Goal: Task Accomplishment & Management: Understand process/instructions

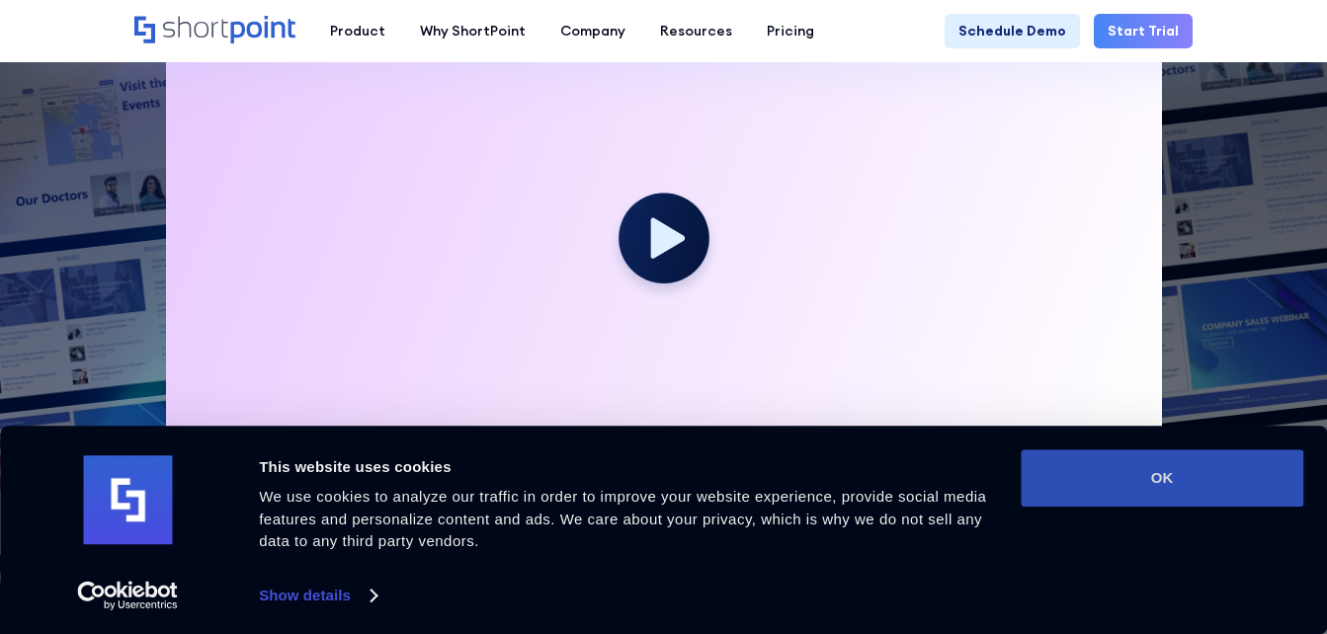
scroll to position [593, 0]
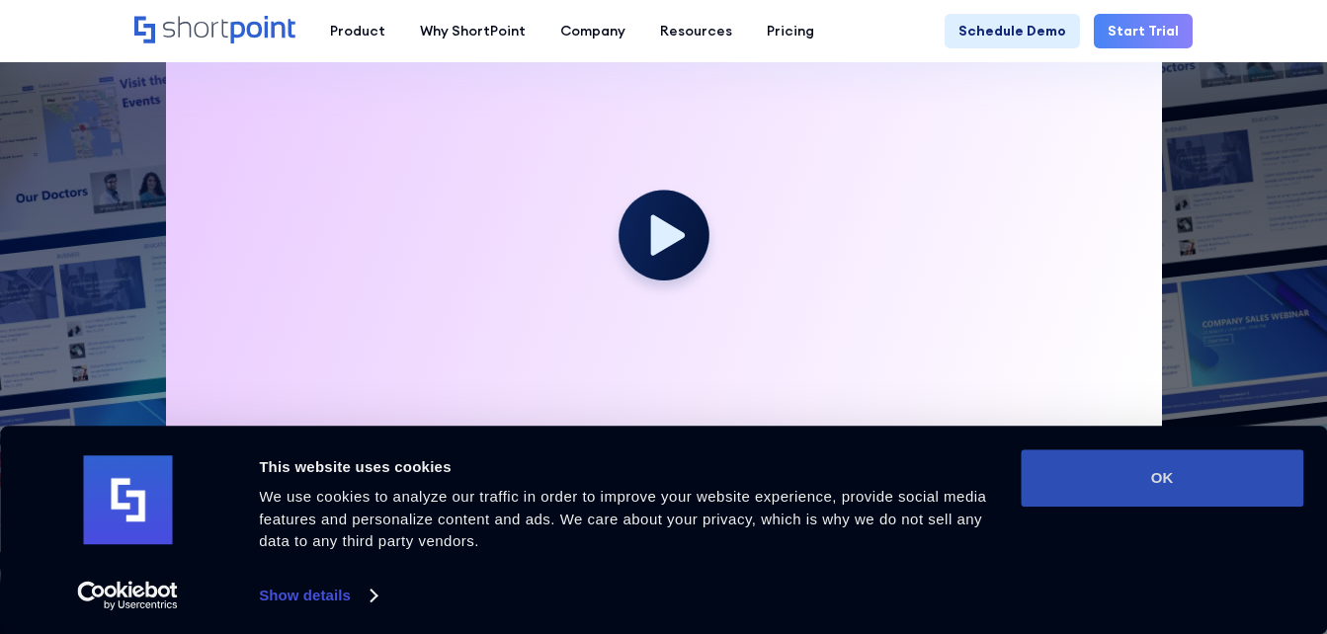
drag, startPoint x: 1233, startPoint y: 470, endPoint x: 1216, endPoint y: 472, distance: 16.9
click at [1229, 470] on button "OK" at bounding box center [1162, 478] width 283 height 57
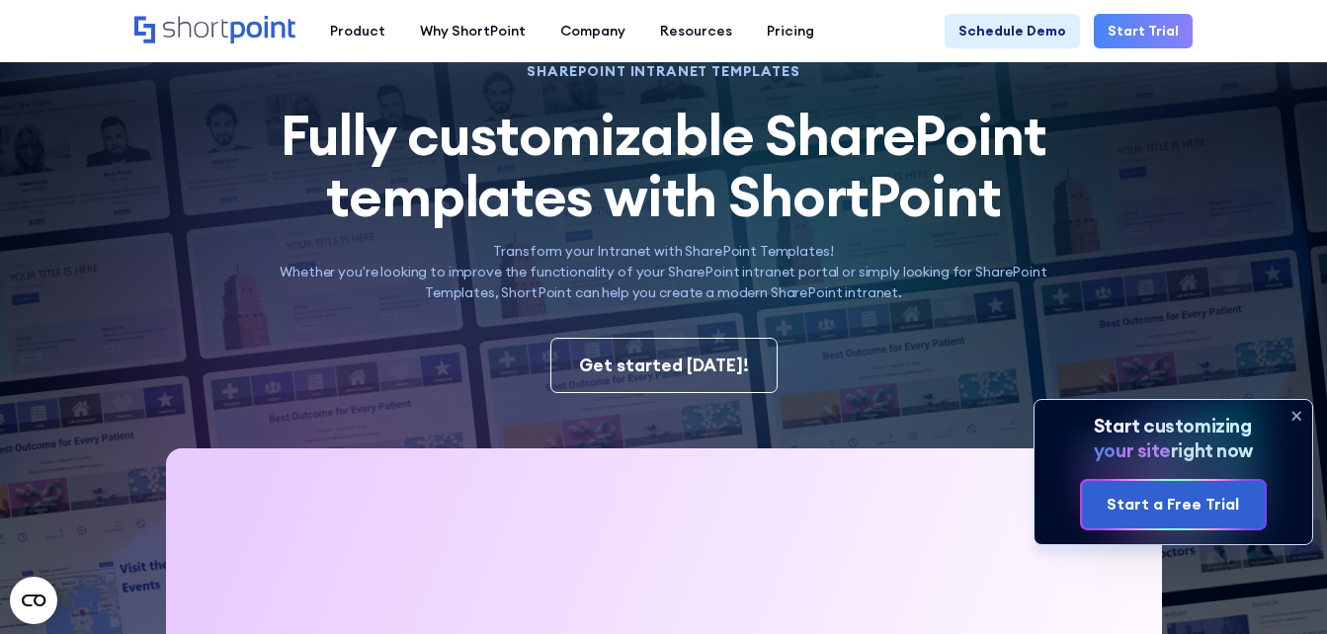
scroll to position [99, 0]
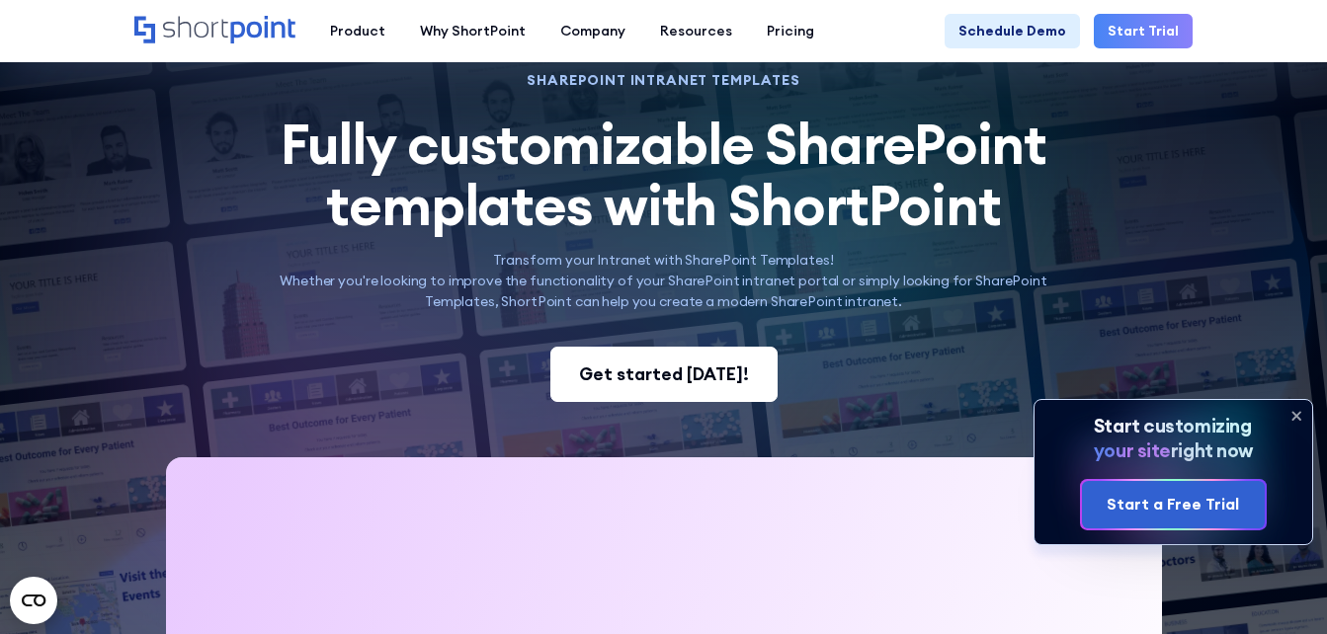
click at [659, 372] on div "Get started today!" at bounding box center [664, 375] width 170 height 26
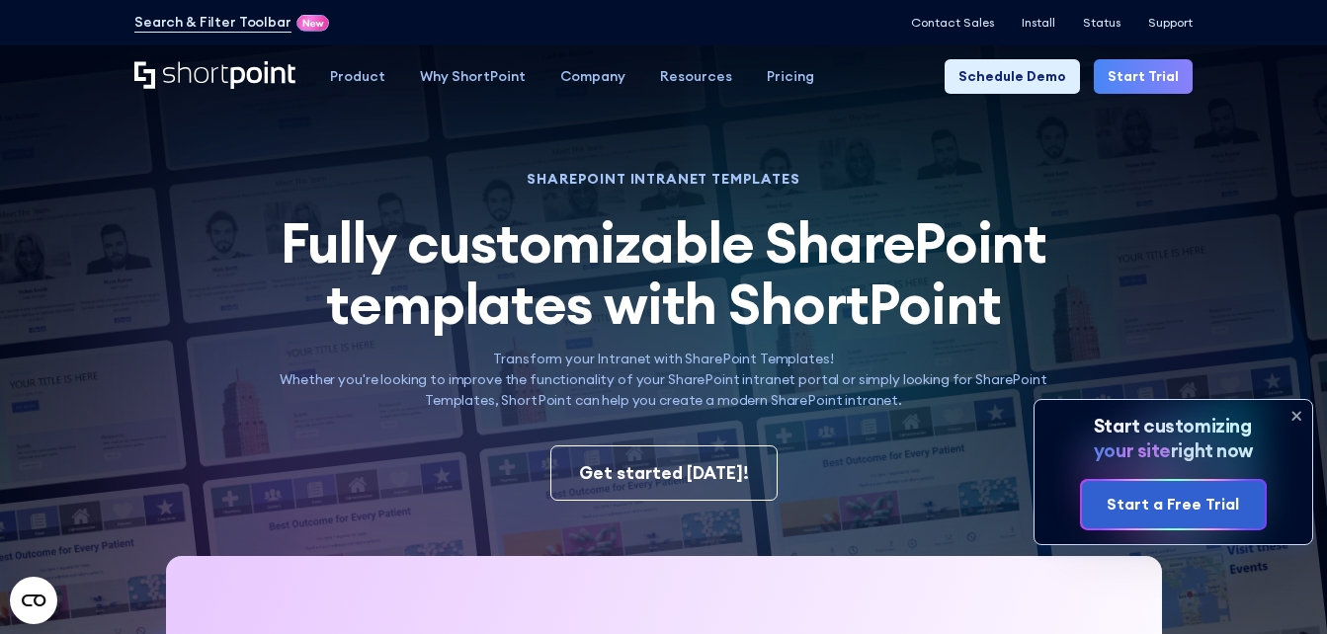
click at [1301, 418] on icon at bounding box center [1297, 416] width 32 height 32
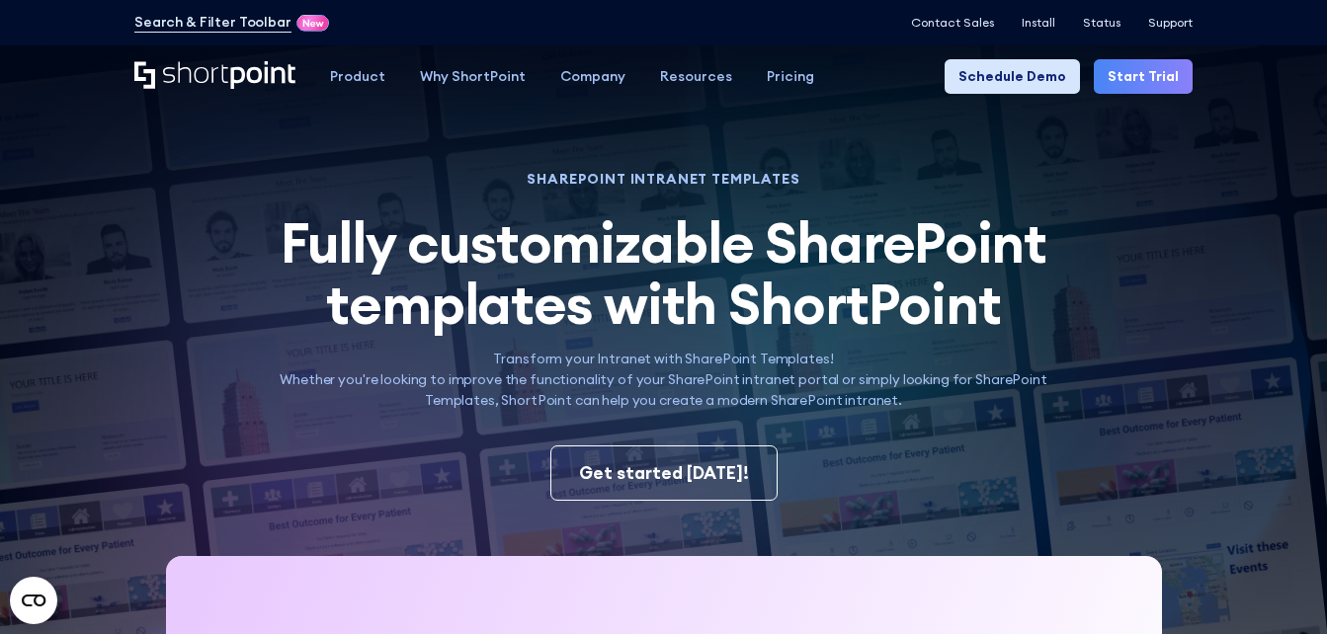
click at [983, 76] on link "Schedule Demo" at bounding box center [1012, 76] width 135 height 35
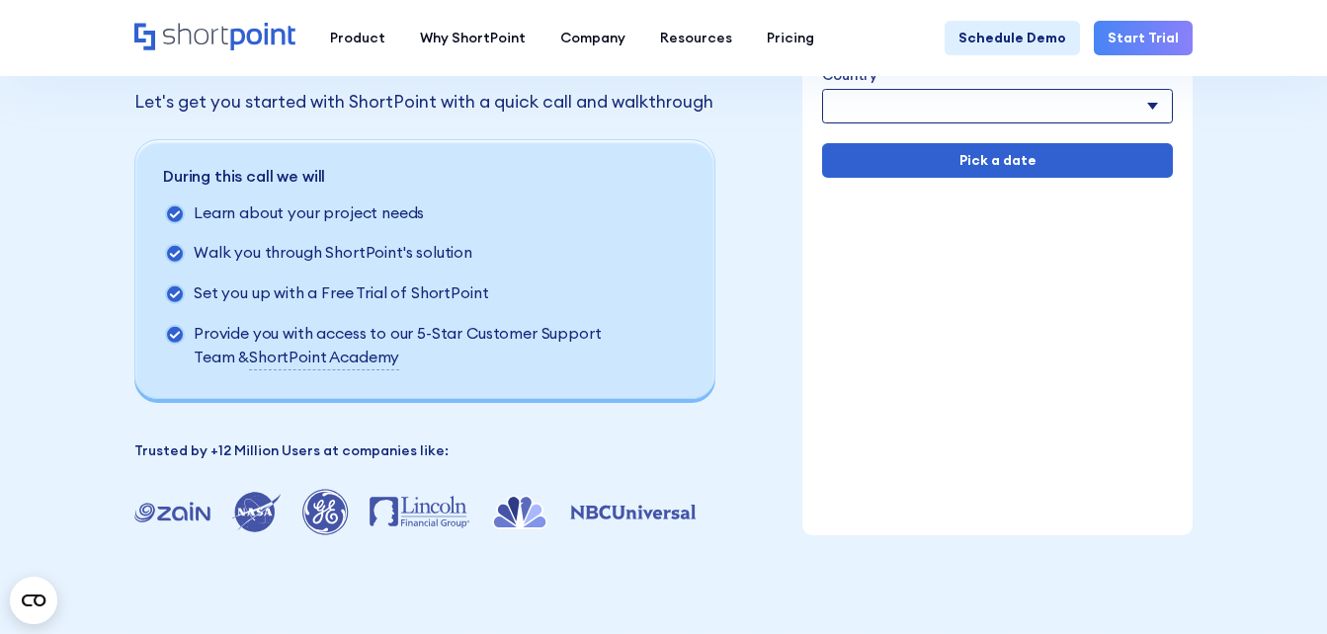
scroll to position [198, 0]
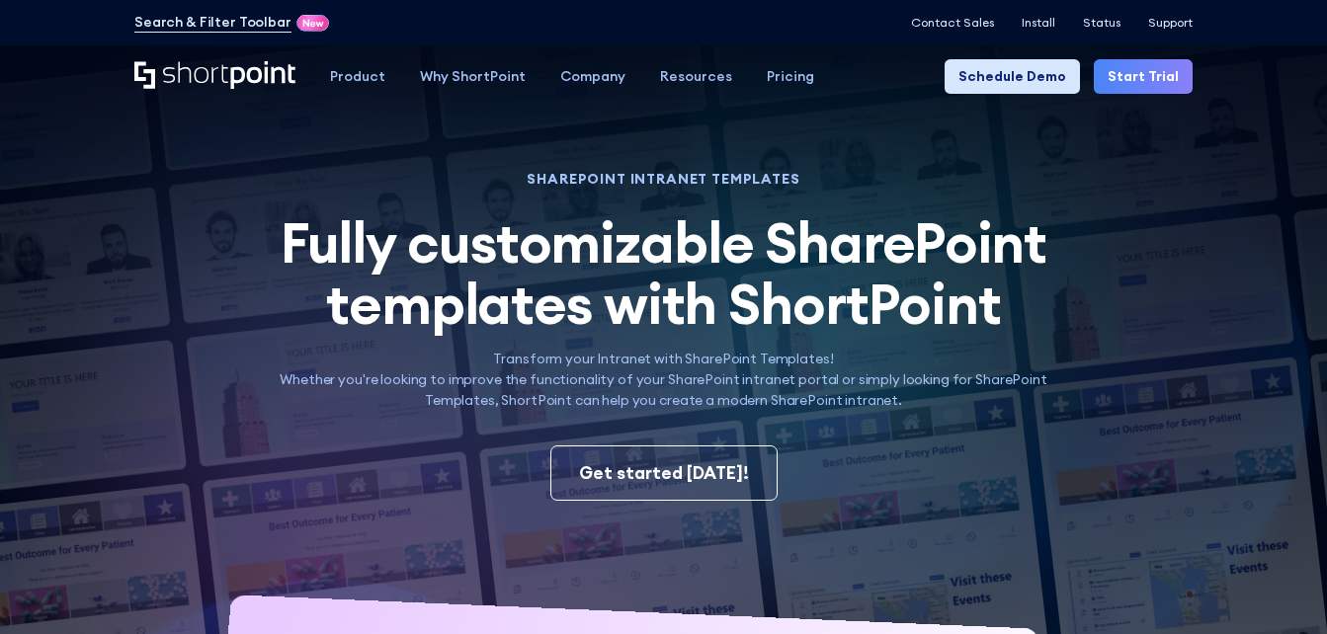
click at [1004, 79] on link "Schedule Demo" at bounding box center [1012, 76] width 135 height 35
click at [1147, 71] on link "Start Trial" at bounding box center [1143, 76] width 99 height 35
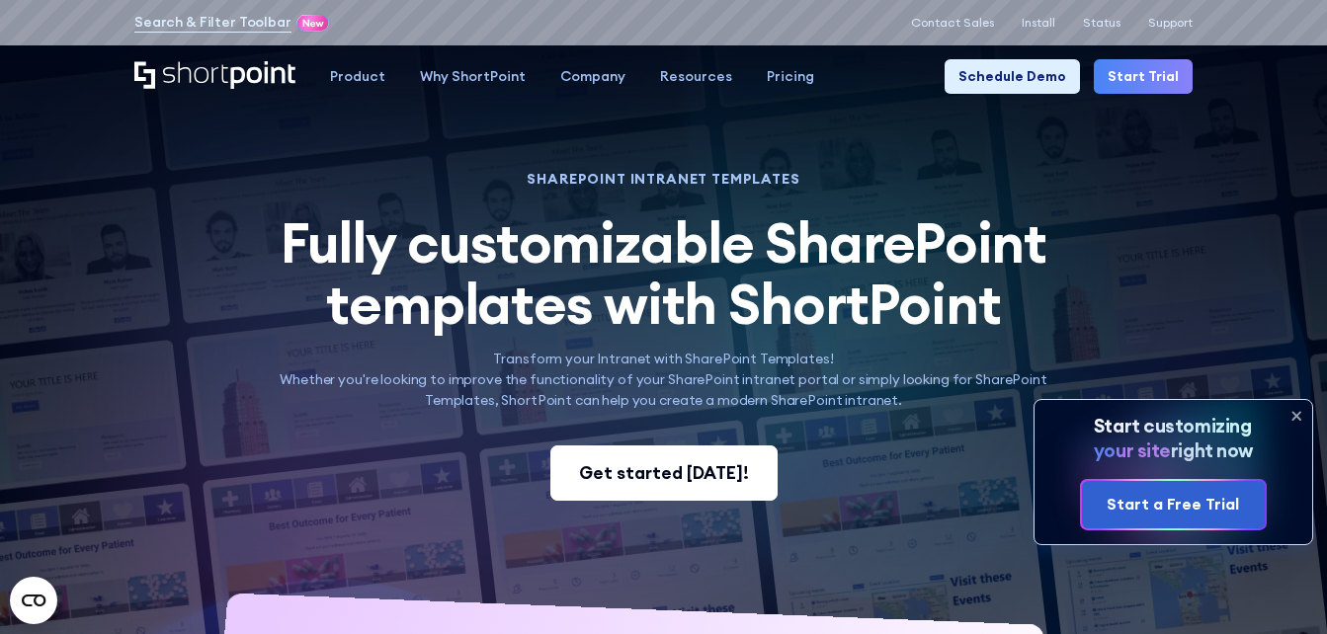
click at [637, 465] on div "Get started today!" at bounding box center [664, 473] width 170 height 26
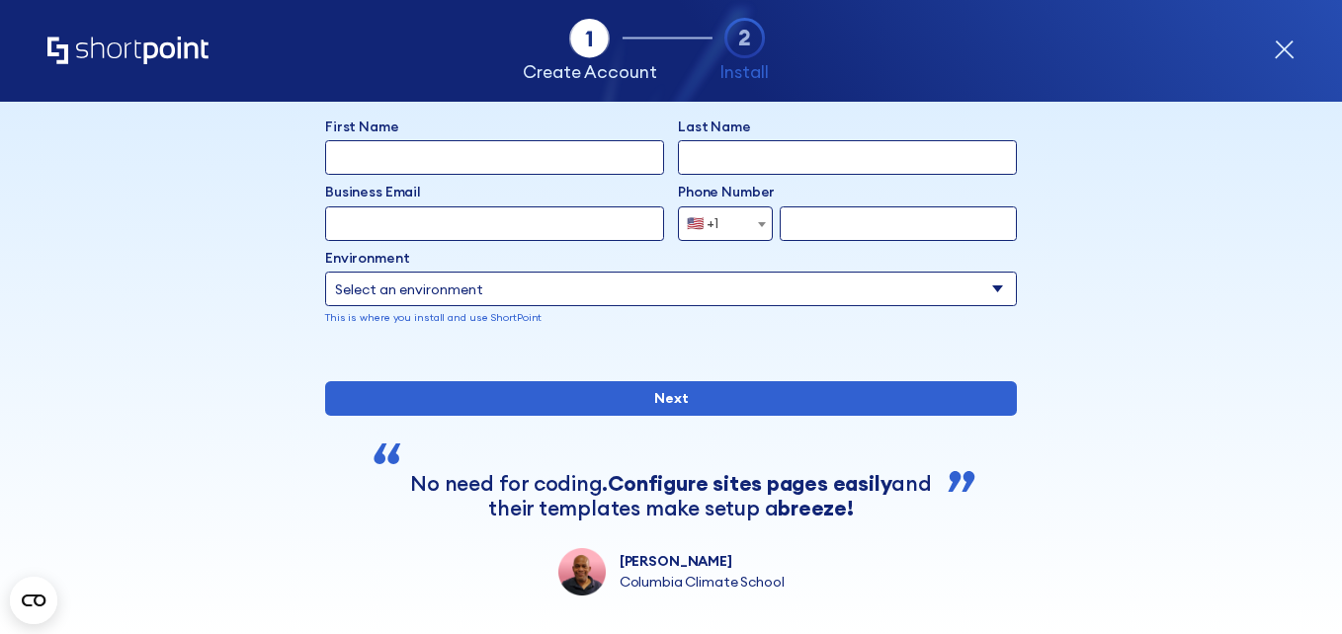
scroll to position [198, 0]
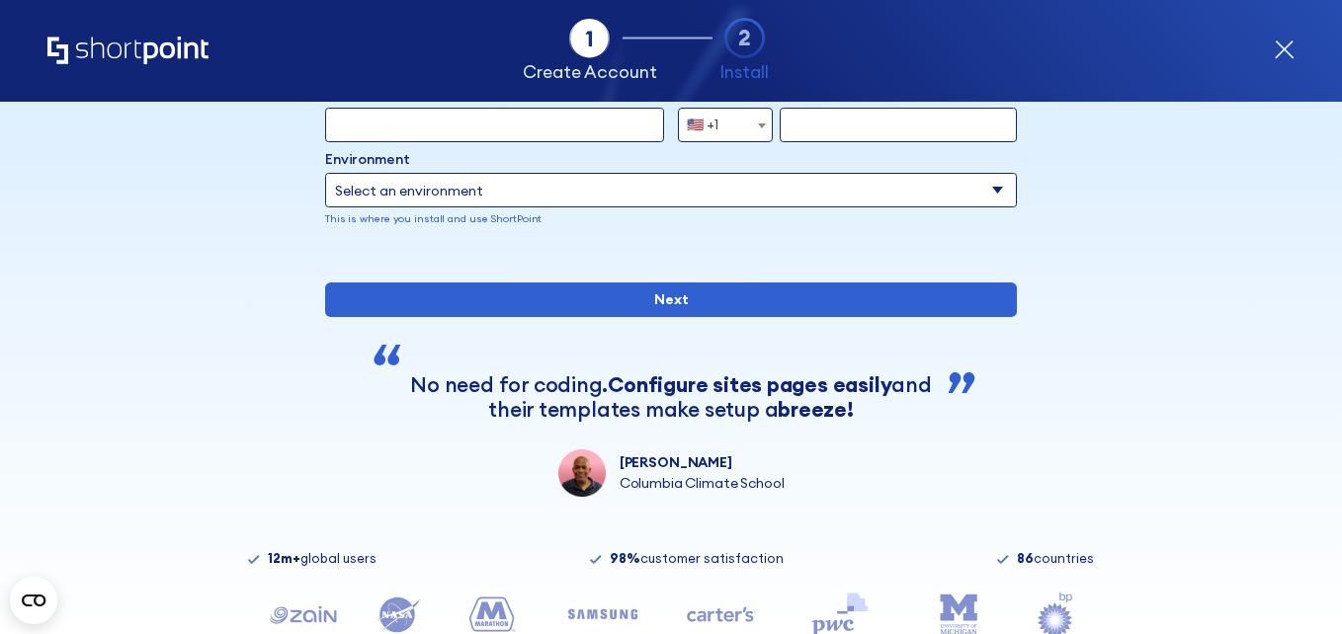
click at [592, 167] on label "Environment" at bounding box center [671, 159] width 692 height 21
click at [592, 173] on select "Select an environment Microsoft 365 SharePoint Online SharePoint 2019 (On-Premi…" at bounding box center [671, 190] width 692 height 35
click at [595, 183] on select "Select an environment Microsoft 365 SharePoint Online SharePoint 2019 (On-Premi…" at bounding box center [671, 190] width 692 height 35
click at [325, 173] on select "Select an environment Microsoft 365 SharePoint Online SharePoint 2019 (On-Premi…" at bounding box center [671, 190] width 692 height 35
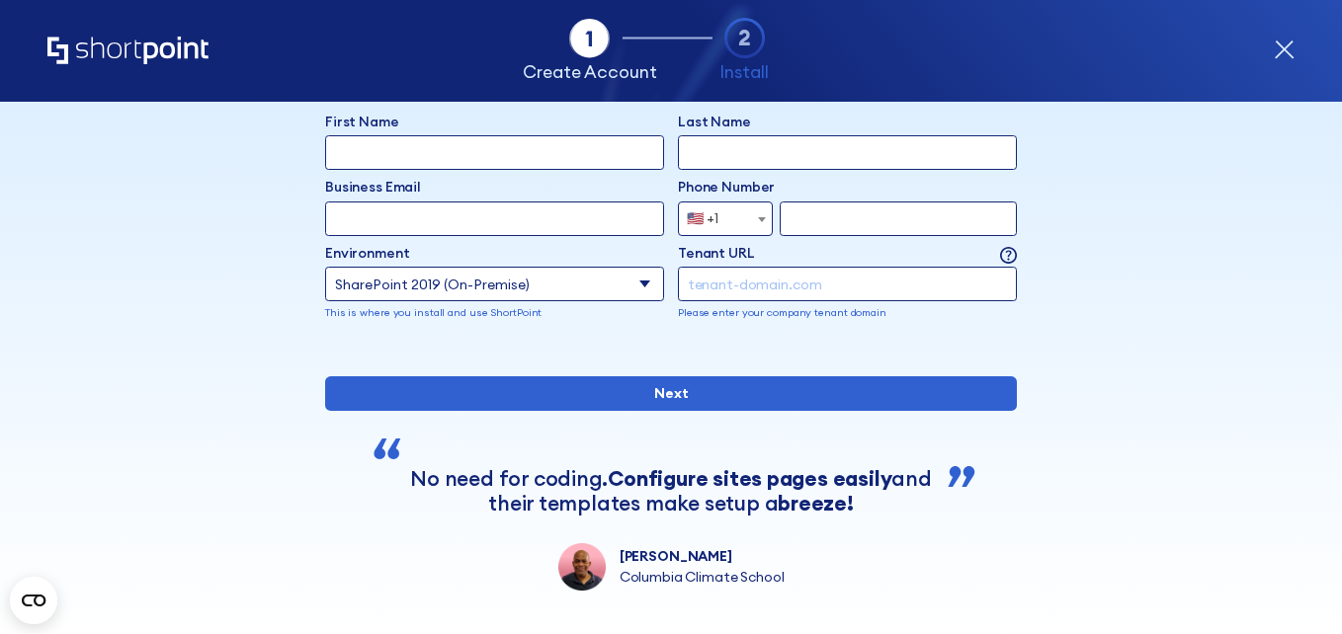
scroll to position [99, 0]
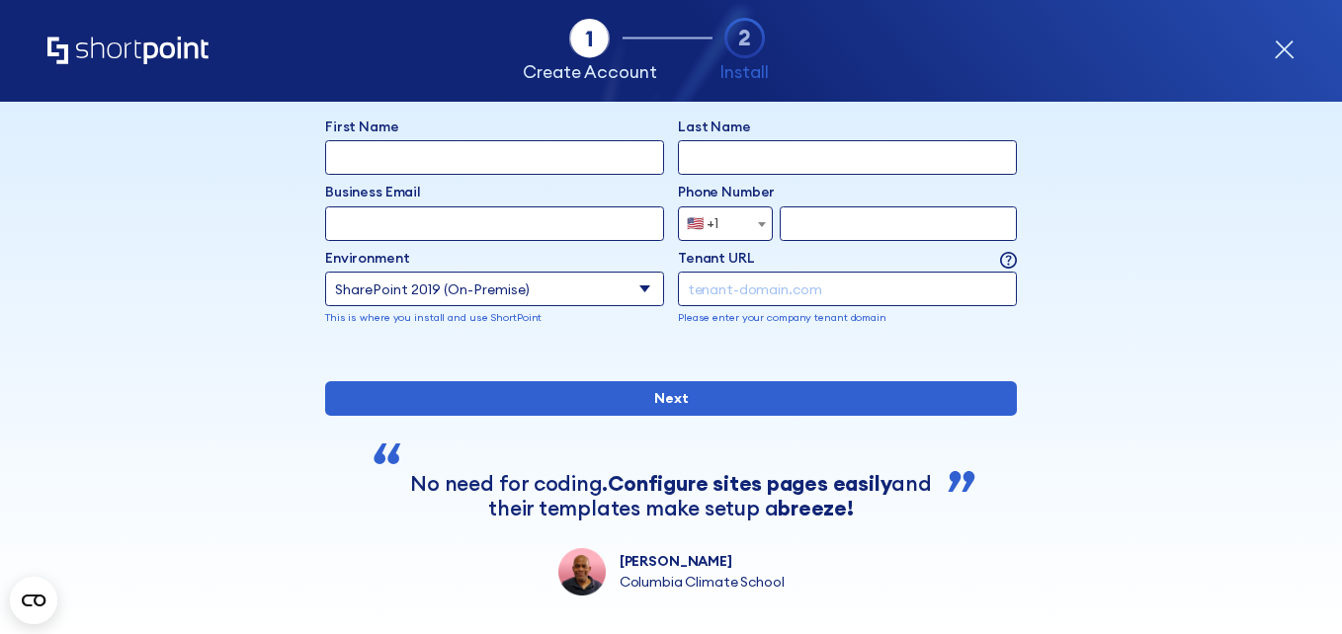
click at [721, 268] on label "Tenant URL" at bounding box center [716, 258] width 77 height 21
click at [664, 241] on input "Business Email" at bounding box center [494, 224] width 339 height 35
click at [718, 294] on input "form" at bounding box center [847, 289] width 339 height 35
click at [629, 292] on select "Select an environment Microsoft 365 SharePoint Online SharePoint 2019 (On-Premi…" at bounding box center [494, 289] width 339 height 35
click at [846, 317] on p "Please enter your company tenant domain" at bounding box center [847, 318] width 339 height 16
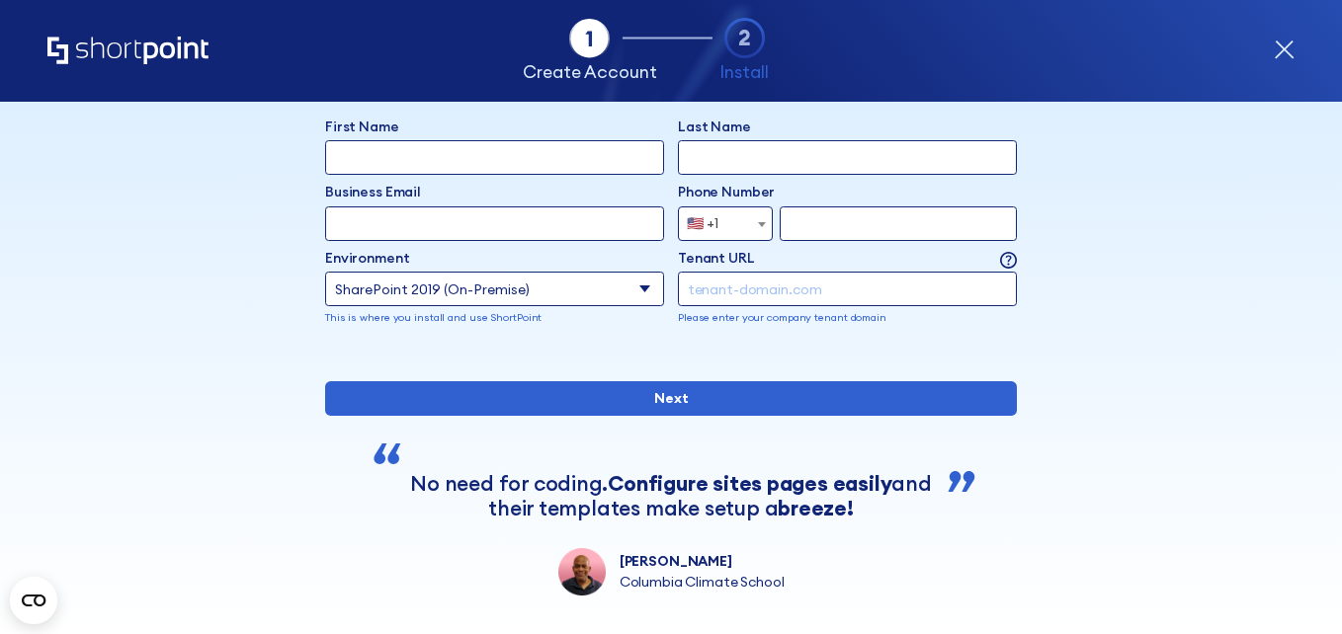
click at [562, 292] on select "Select an environment Microsoft 365 SharePoint Online SharePoint 2019 (On-Premi…" at bounding box center [494, 289] width 339 height 35
click at [325, 272] on select "Select an environment Microsoft 365 SharePoint Online SharePoint 2019 (On-Premi…" at bounding box center [494, 289] width 339 height 35
click at [712, 289] on input "form" at bounding box center [847, 289] width 339 height 35
click at [626, 290] on select "Select an environment Microsoft 365 SharePoint Online SharePoint 2019 (On-Premi…" at bounding box center [494, 289] width 339 height 35
click at [325, 272] on select "Select an environment Microsoft 365 SharePoint Online SharePoint 2019 (On-Premi…" at bounding box center [494, 289] width 339 height 35
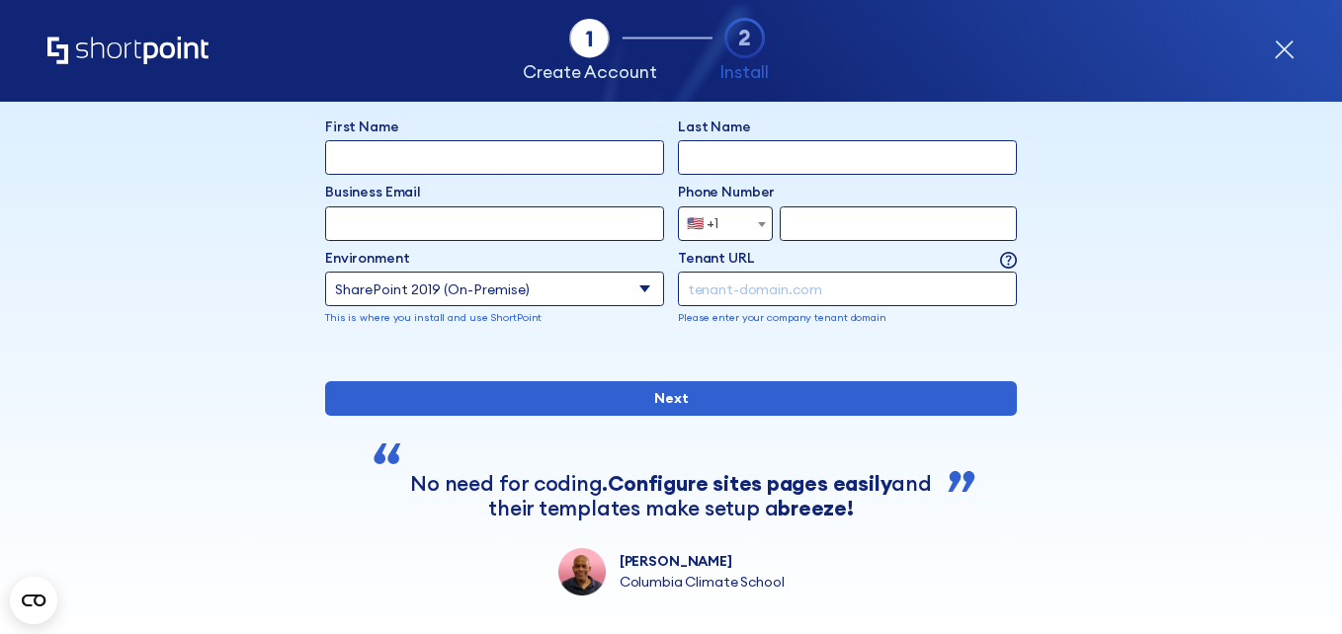
click at [603, 293] on select "Select an environment Microsoft 365 SharePoint Online SharePoint 2019 (On-Premi…" at bounding box center [494, 289] width 339 height 35
click at [325, 272] on select "Select an environment Microsoft 365 SharePoint Online SharePoint 2019 (On-Premi…" at bounding box center [494, 289] width 339 height 35
click at [626, 288] on select "Select an environment Microsoft 365 SharePoint Online SharePoint 2019 (On-Premi…" at bounding box center [494, 289] width 339 height 35
click at [617, 266] on label "Environment" at bounding box center [494, 258] width 339 height 21
click at [617, 272] on select "Select an environment Microsoft 365 SharePoint Online SharePoint 2019 (On-Premi…" at bounding box center [494, 289] width 339 height 35
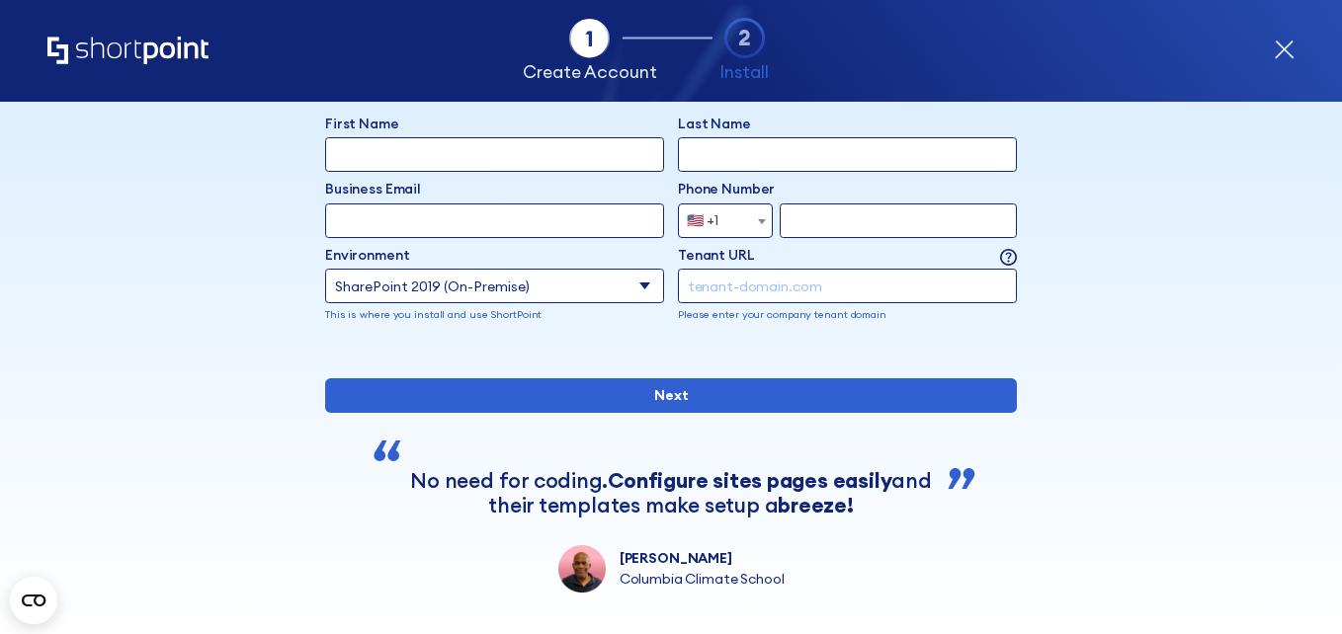
scroll to position [0, 0]
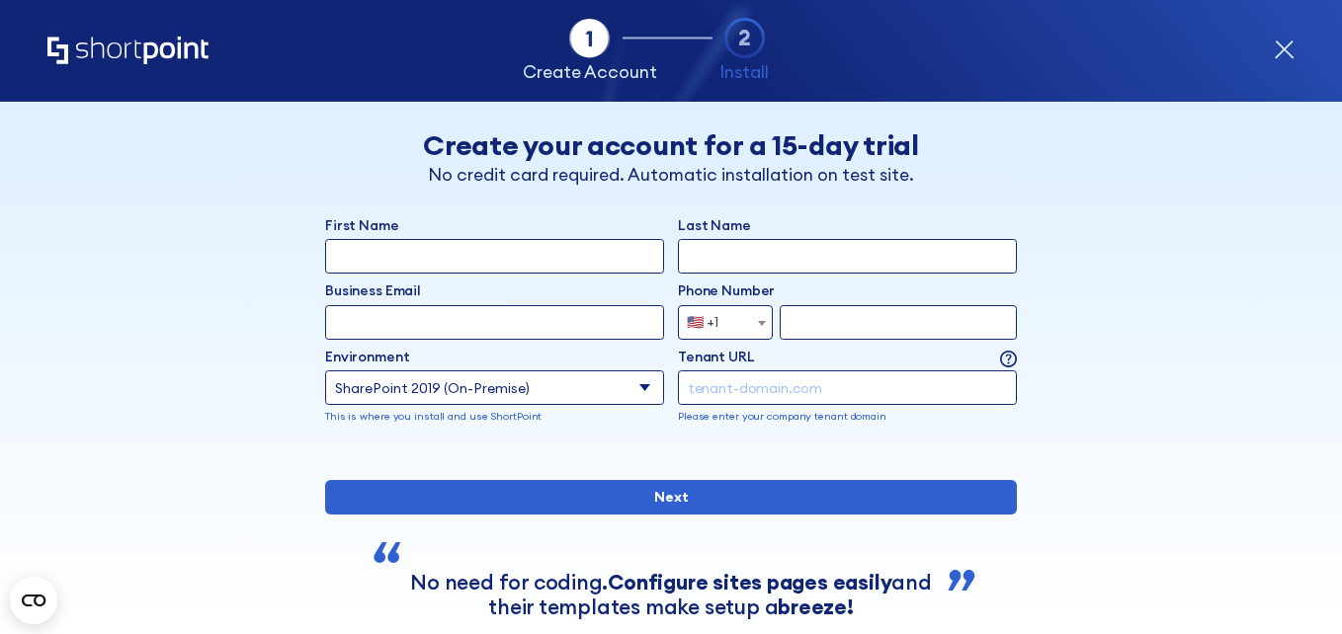
click at [745, 385] on input "form" at bounding box center [847, 388] width 339 height 35
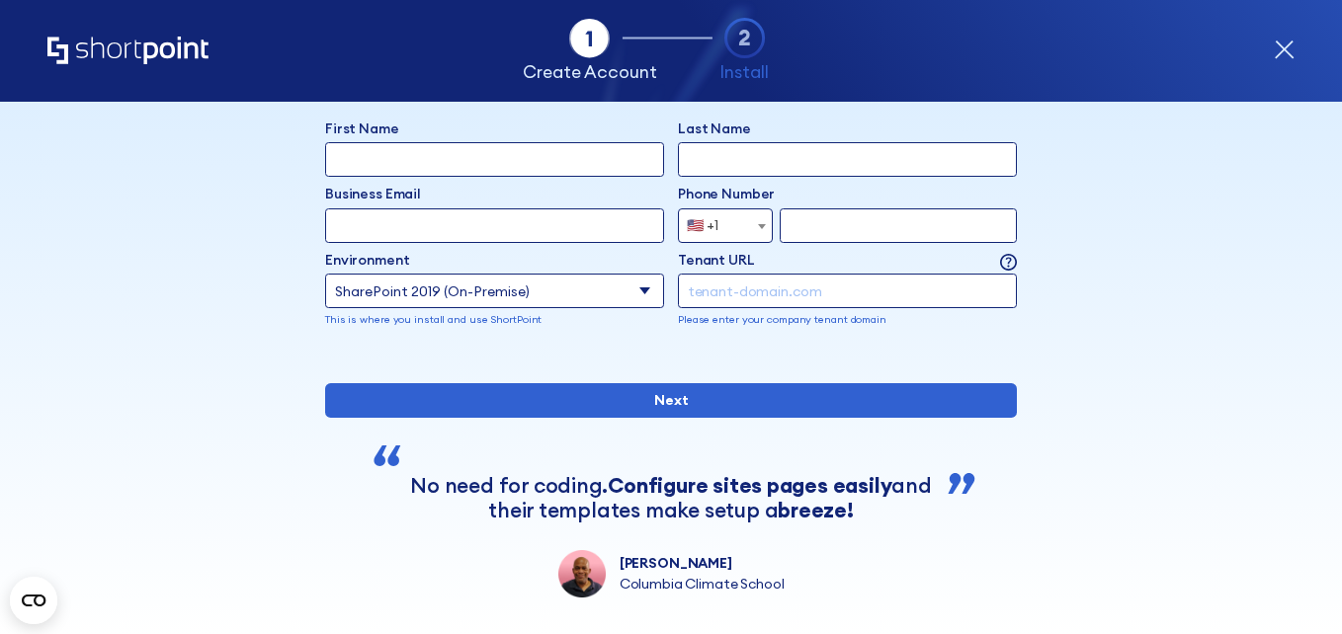
scroll to position [99, 0]
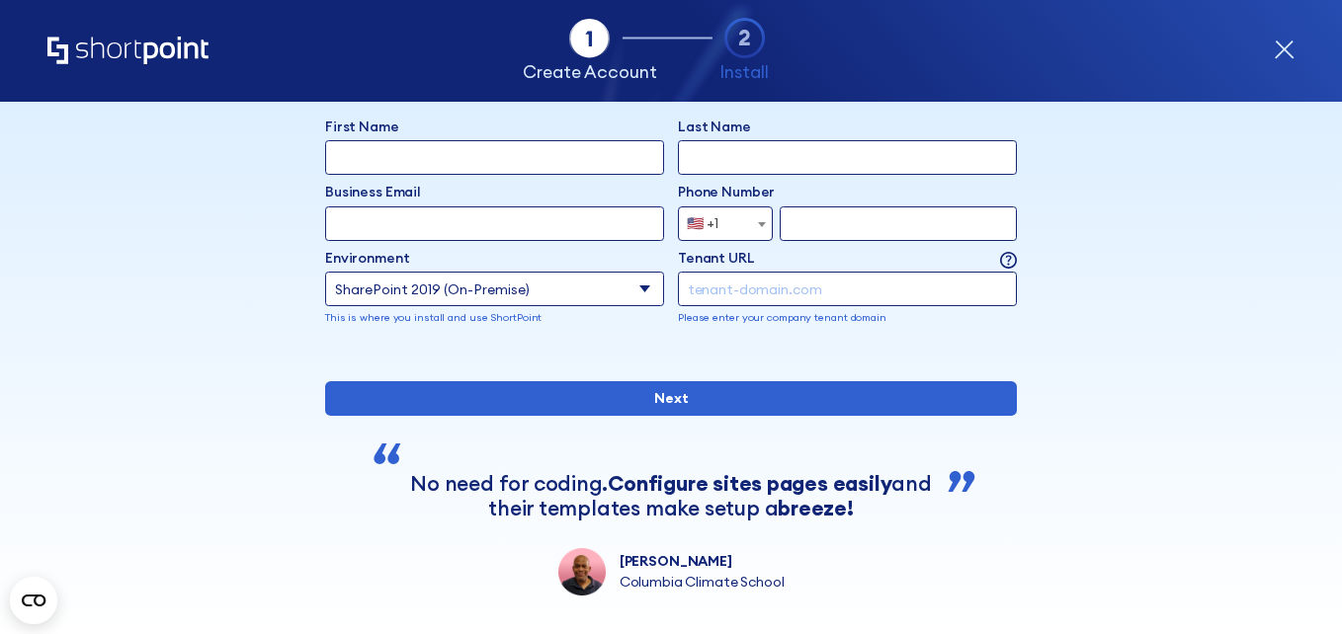
click at [598, 295] on select "Select an environment Microsoft 365 SharePoint Online SharePoint 2019 (On-Premi…" at bounding box center [494, 289] width 339 height 35
click at [325, 272] on select "Select an environment Microsoft 365 SharePoint Online SharePoint 2019 (On-Premi…" at bounding box center [494, 289] width 339 height 35
click at [640, 285] on select "Select an environment Microsoft 365 SharePoint Online SharePoint 2019 (On-Premi…" at bounding box center [671, 289] width 692 height 35
select select "SharePoint 2019 (On-Premise)"
click at [325, 272] on select "Select an environment Microsoft 365 SharePoint Online SharePoint 2019 (On-Premi…" at bounding box center [671, 289] width 692 height 35
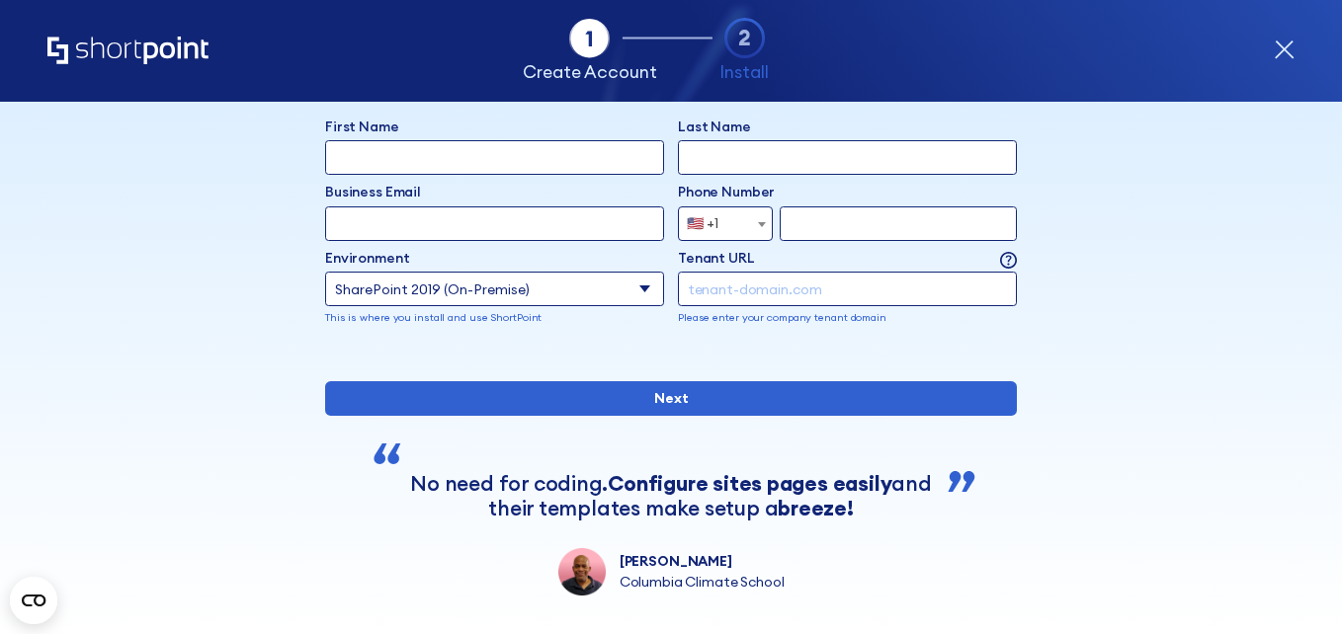
click at [553, 298] on select "Select an environment Microsoft 365 SharePoint Online SharePoint 2019 (On-Premi…" at bounding box center [494, 289] width 339 height 35
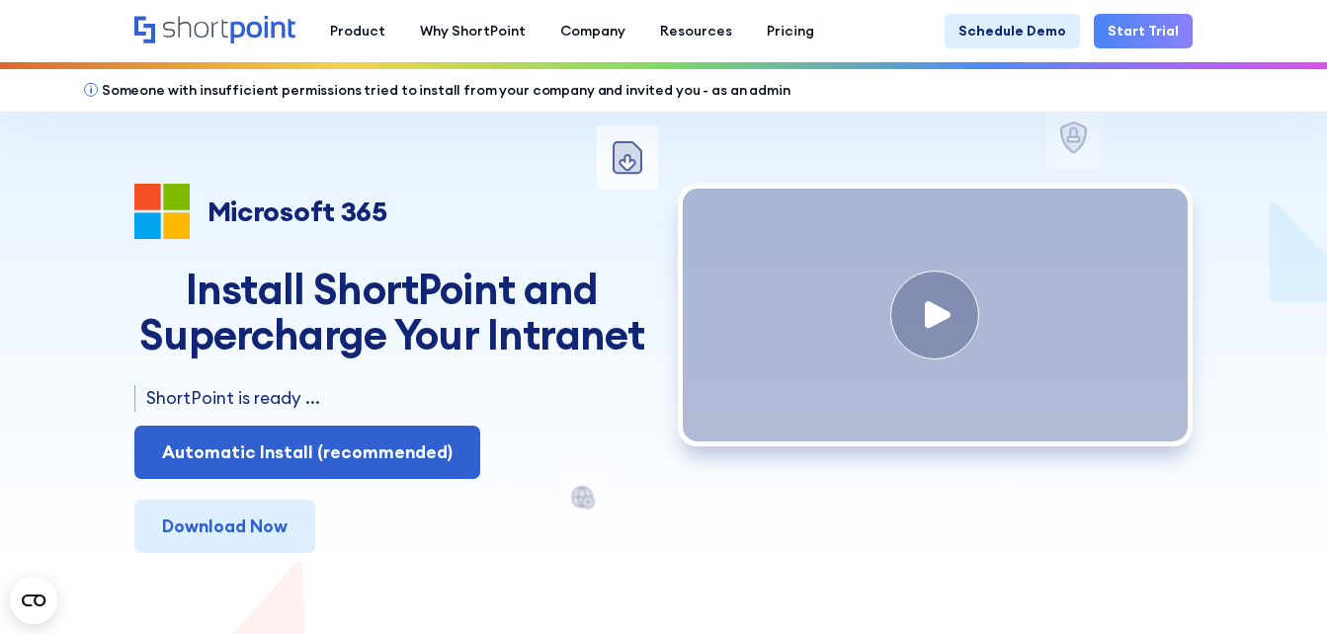
scroll to position [198, 0]
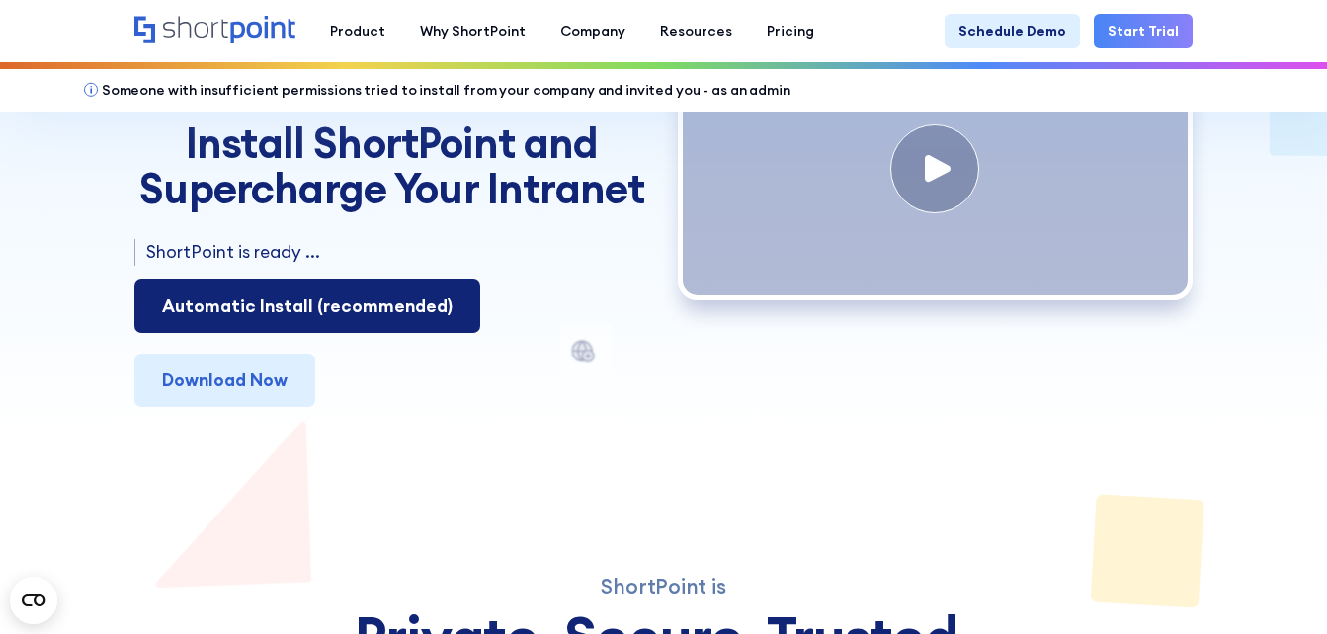
click at [328, 316] on link "Automatic Install (recommended)" at bounding box center [307, 306] width 346 height 53
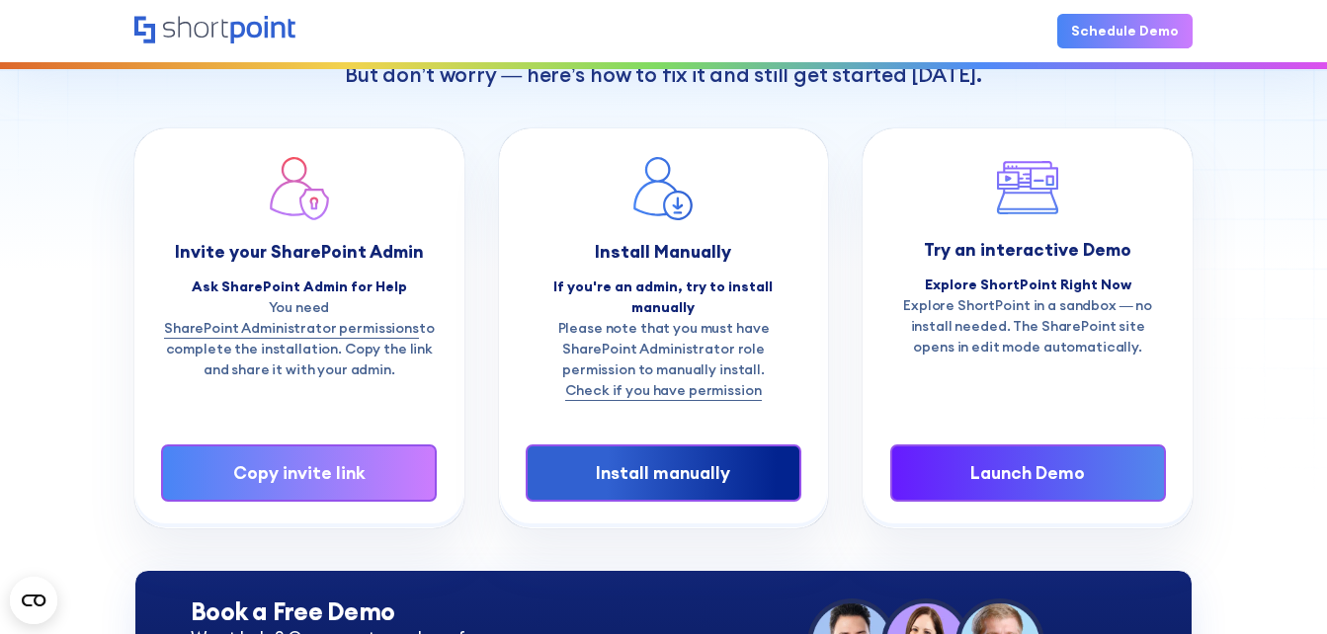
scroll to position [198, 0]
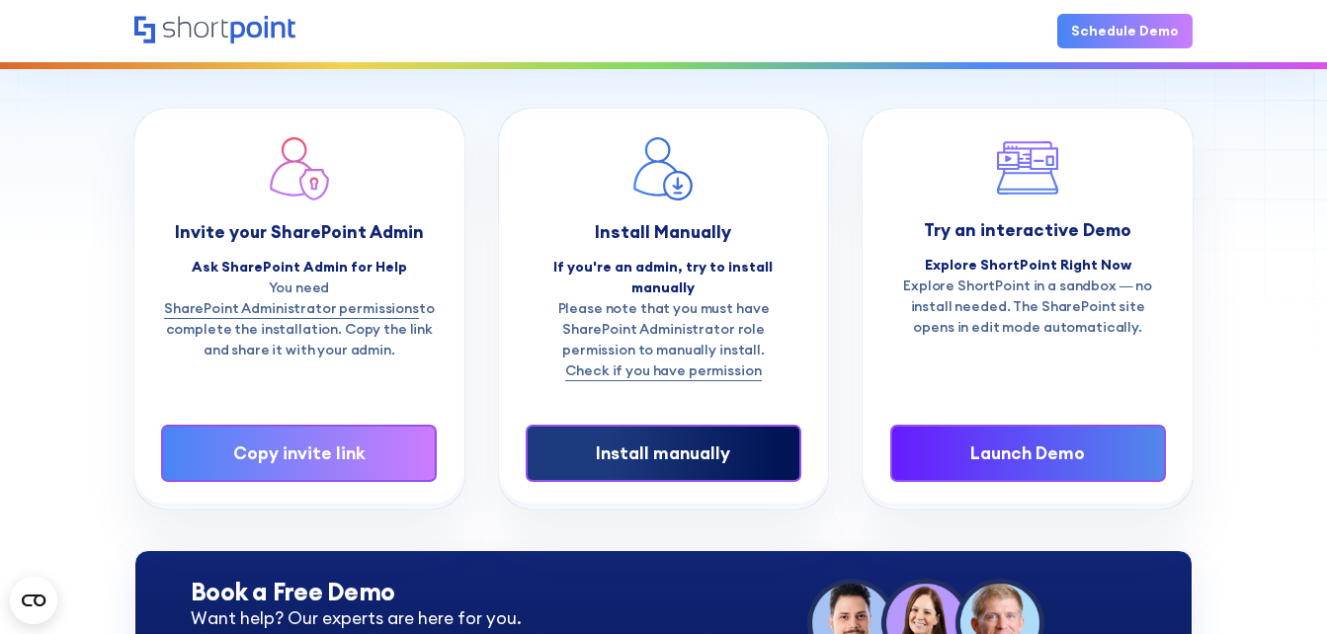
click at [681, 441] on div "Install manually" at bounding box center [663, 454] width 216 height 26
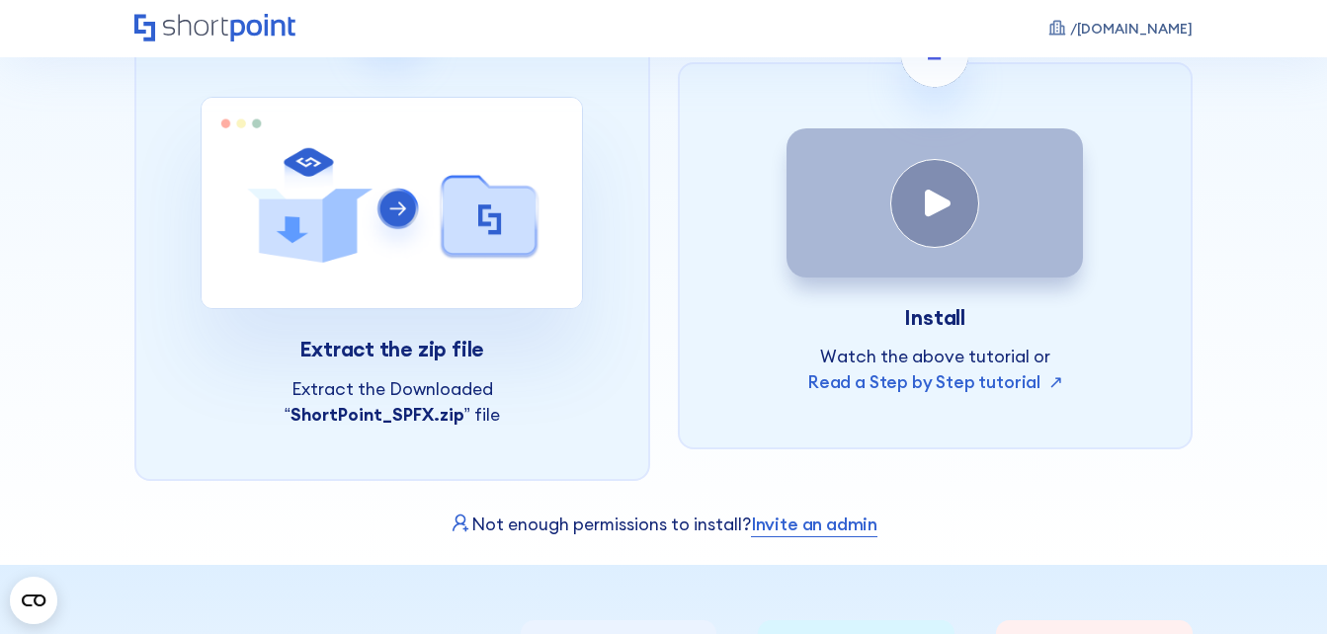
scroll to position [692, 0]
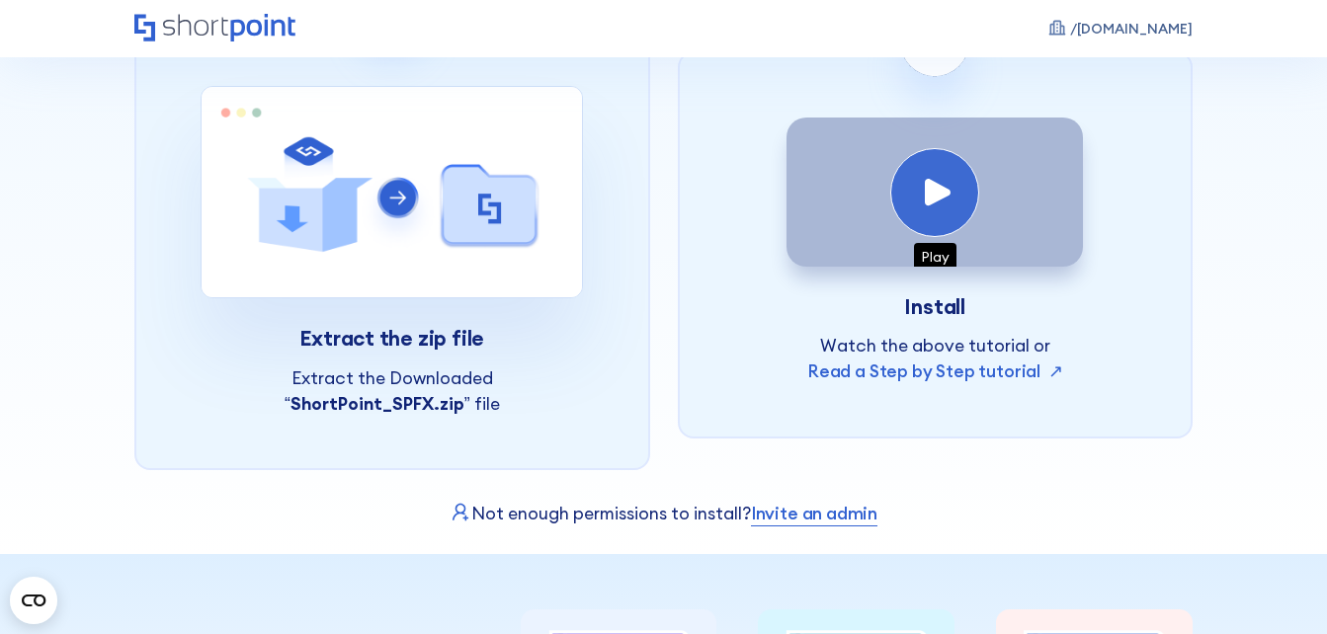
click at [939, 237] on div "Play" at bounding box center [934, 192] width 89 height 89
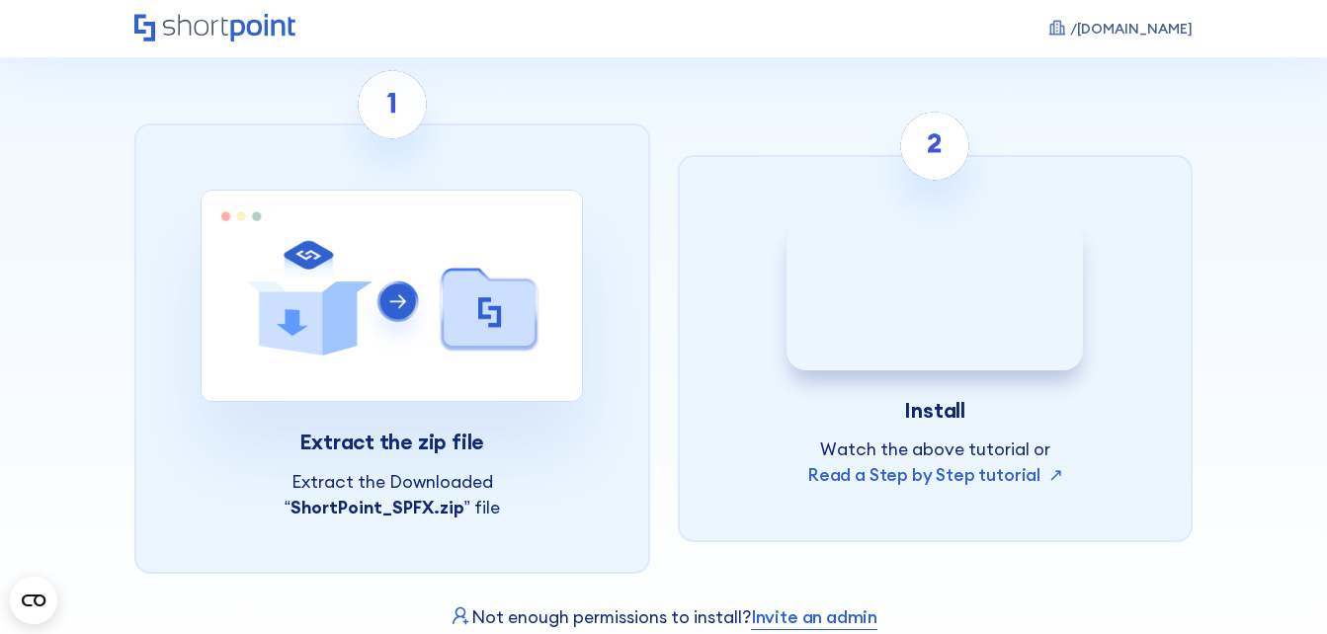
scroll to position [593, 0]
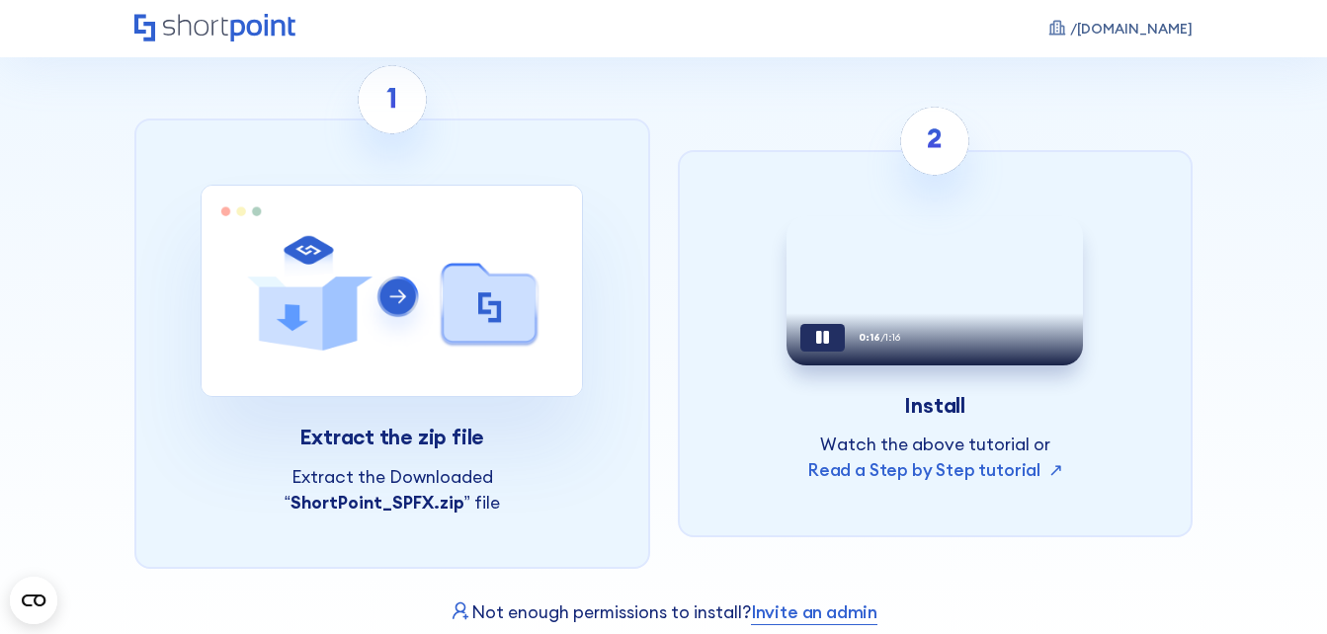
click at [903, 329] on video at bounding box center [937, 291] width 300 height 150
click at [800, 352] on div "Pause" at bounding box center [822, 338] width 44 height 28
click at [890, 232] on video at bounding box center [937, 291] width 300 height 150
click at [800, 352] on div "Play" at bounding box center [822, 338] width 44 height 28
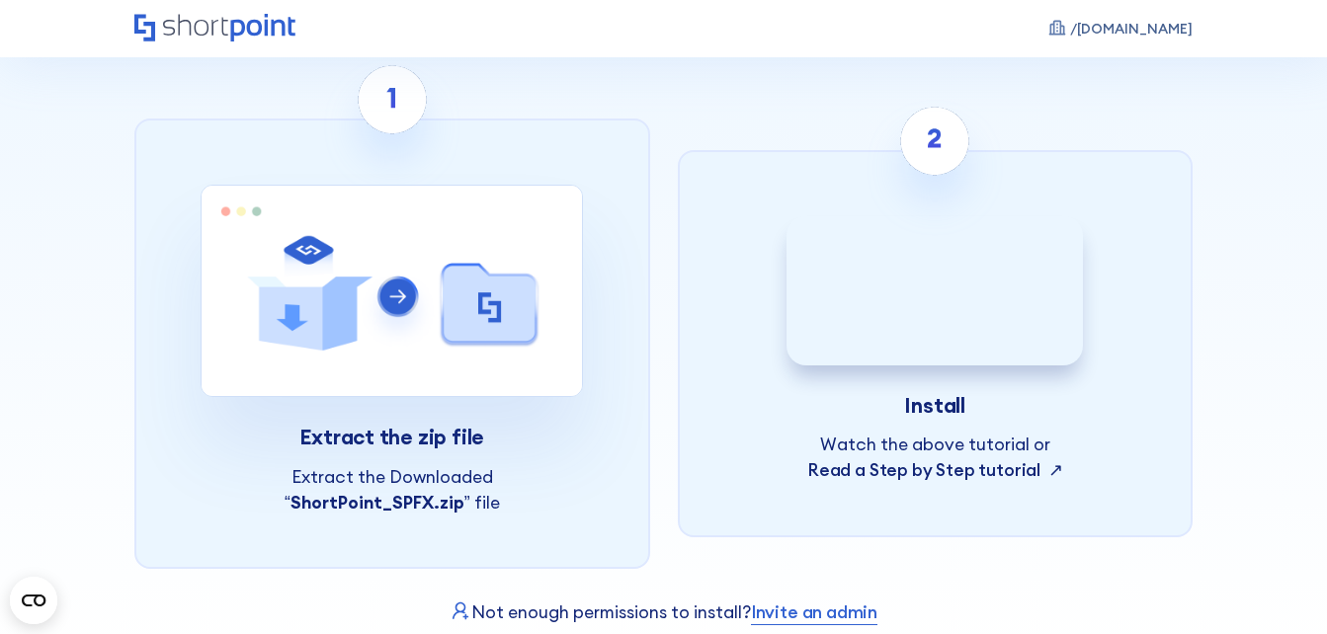
click at [943, 481] on link "Read a Step by Step tutorial ↗" at bounding box center [935, 470] width 256 height 23
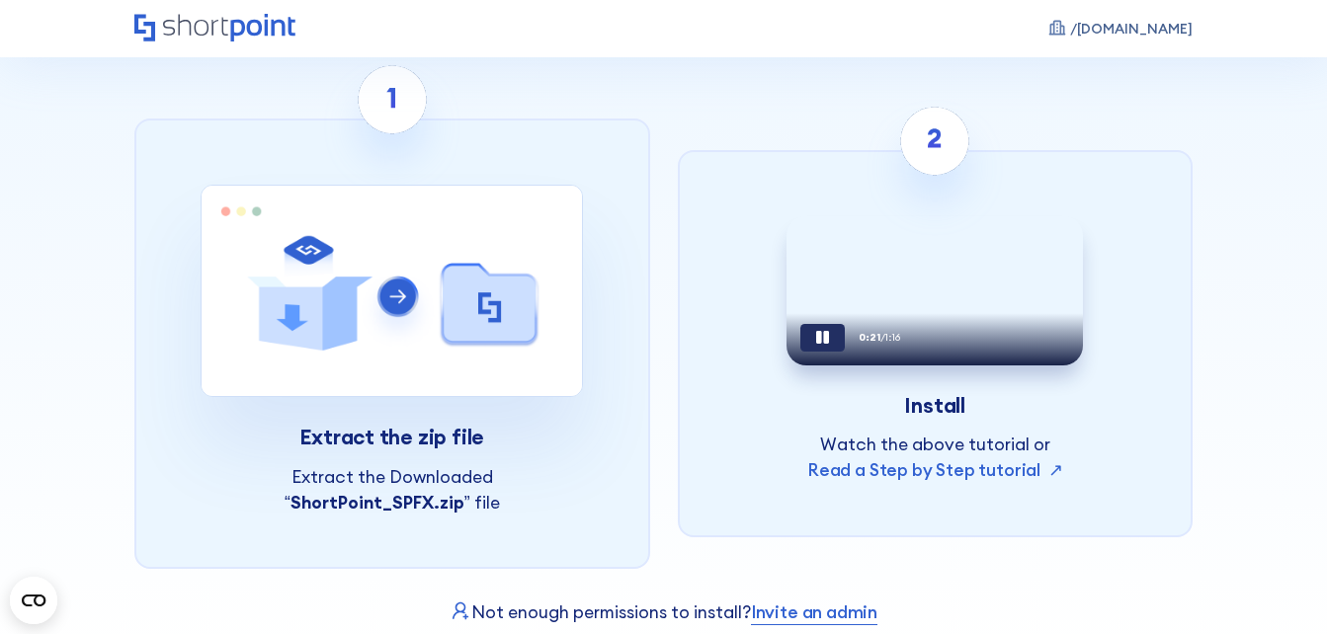
click at [958, 367] on video at bounding box center [937, 291] width 300 height 150
click at [816, 344] on icon at bounding box center [822, 337] width 13 height 13
